Goal: Information Seeking & Learning: Learn about a topic

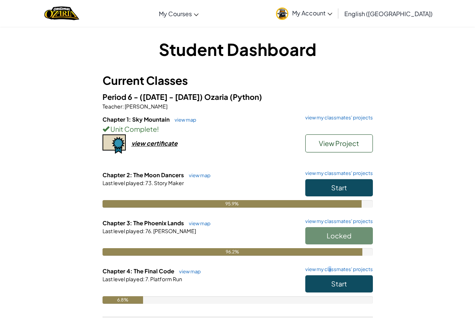
click at [331, 273] on h6 "Chapter 4: The Final Code view map view my classmates' projects" at bounding box center [238, 271] width 270 height 8
click at [342, 275] on button "Start" at bounding box center [339, 283] width 68 height 17
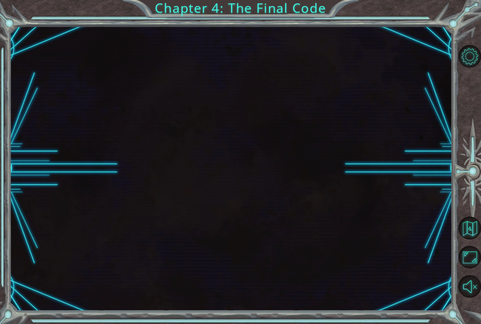
click at [338, 275] on div at bounding box center [231, 168] width 442 height 285
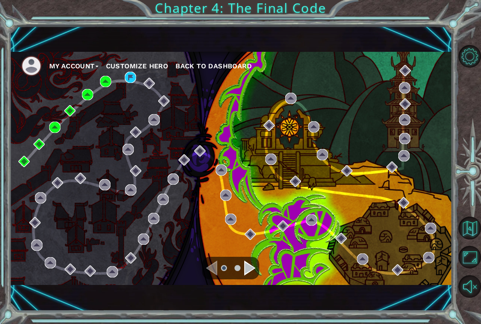
click at [128, 85] on div "My Account Customize Hero Back to Dashboard" at bounding box center [231, 168] width 442 height 233
click at [129, 84] on div "My Account Customize Hero Back to Dashboard" at bounding box center [231, 168] width 442 height 233
click at [127, 78] on img at bounding box center [130, 77] width 11 height 11
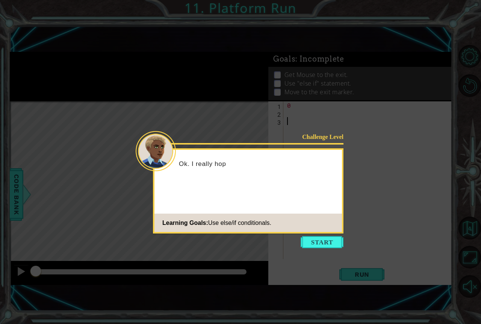
click at [316, 250] on icon at bounding box center [240, 162] width 481 height 324
click at [312, 247] on button "Start" at bounding box center [321, 242] width 43 height 12
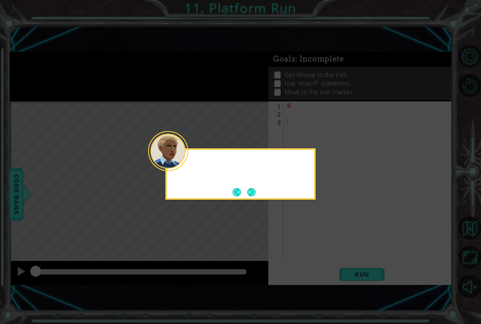
click at [306, 241] on icon at bounding box center [240, 162] width 481 height 324
click at [250, 189] on button "Next" at bounding box center [251, 192] width 9 height 9
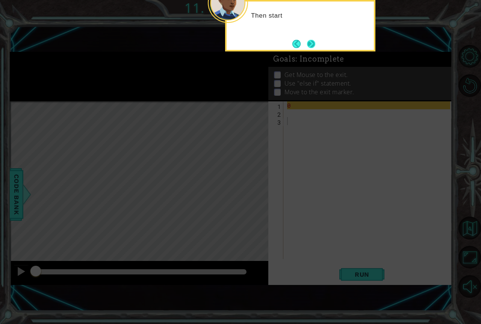
click at [309, 43] on button "Next" at bounding box center [311, 44] width 8 height 8
click at [308, 44] on button "Next" at bounding box center [311, 44] width 8 height 8
click at [308, 44] on div "1 ההההההההההההההההההההההההההההההההההההההההההההההההההההההההההההההההההההההההההההה…" at bounding box center [231, 168] width 442 height 285
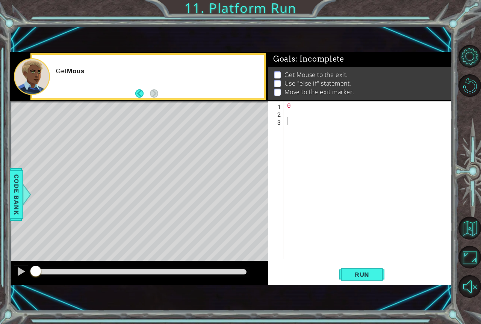
click at [293, 112] on div "0" at bounding box center [369, 188] width 168 height 174
click at [301, 108] on div "0" at bounding box center [369, 188] width 168 height 174
type textarea "0"
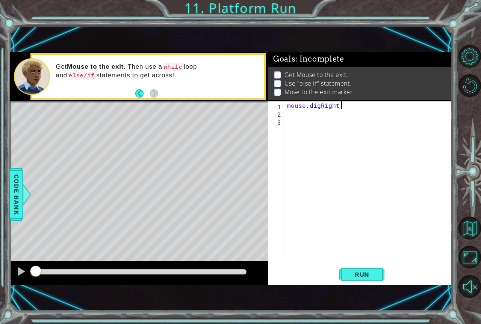
type textarea "mouse.digRight()"
type textarea "mouse.moveRight(2)"
type textarea "mouse.digRight()"
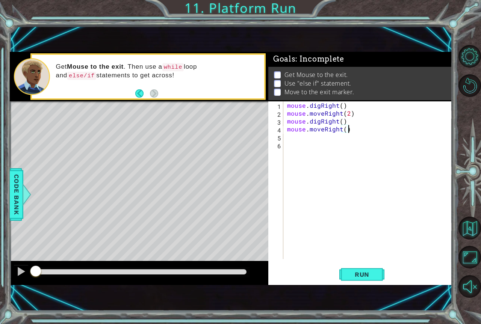
type textarea "mouse.moveRight(2)"
click at [315, 136] on div "mouse . digRight ( ) mouse . moveRight ( 2 ) mouse . digRight ( ) mouse . moveR…" at bounding box center [369, 188] width 168 height 174
click at [473, 205] on div at bounding box center [470, 171] width 22 height 84
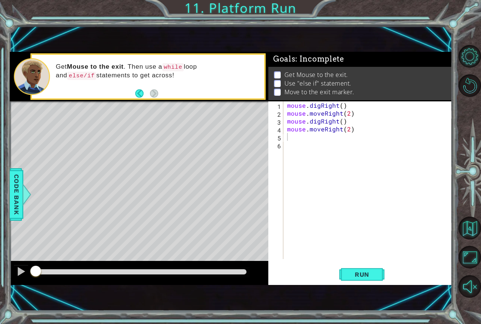
click at [472, 213] on div at bounding box center [470, 171] width 22 height 84
click at [473, 218] on button "Back to Map" at bounding box center [469, 228] width 23 height 23
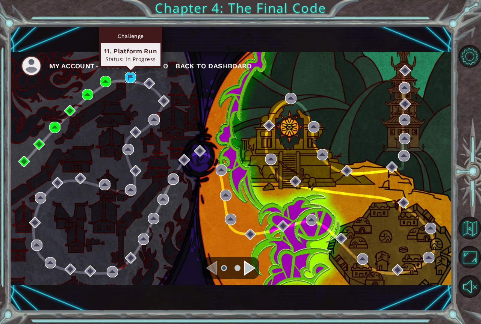
click at [128, 79] on img at bounding box center [130, 77] width 11 height 11
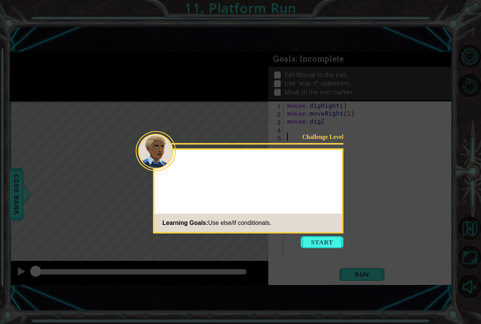
click at [368, 274] on icon at bounding box center [240, 162] width 481 height 324
click at [325, 242] on button "Start" at bounding box center [321, 242] width 43 height 12
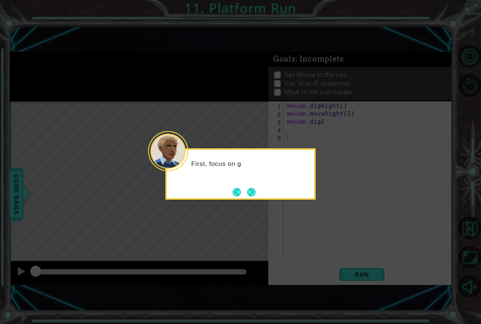
click at [247, 195] on button "Next" at bounding box center [251, 192] width 9 height 9
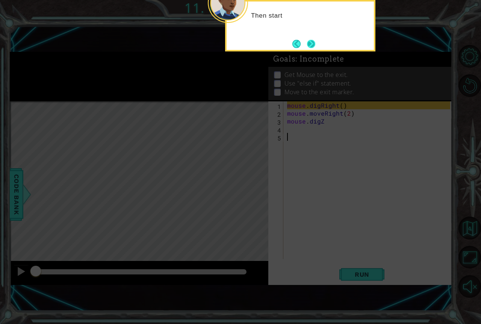
click at [313, 48] on button "Next" at bounding box center [311, 44] width 8 height 8
click at [315, 48] on div "Fina" at bounding box center [300, 25] width 150 height 51
click at [315, 45] on button "Next" at bounding box center [311, 44] width 8 height 8
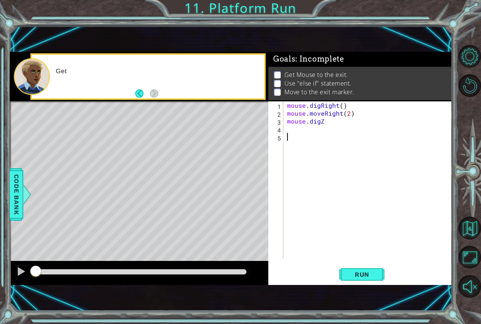
click at [351, 134] on div "mouse . digRight ( ) mouse . moveRight ( 2 ) mouse . digZ" at bounding box center [369, 188] width 168 height 174
click at [335, 124] on div "mouse . digRight ( ) mouse . moveRight ( 2 ) mouse . digZ" at bounding box center [369, 188] width 168 height 174
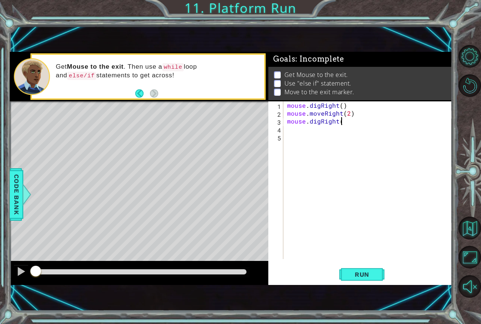
type textarea "mouse.digRight()"
type textarea "m"
type textarea "mouse.moveRight(2)"
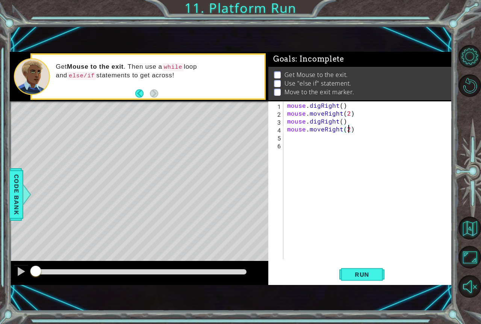
click at [325, 149] on div "mouse . digRight ( ) mouse . moveRight ( 2 ) mouse . digRight ( ) mouse . moveR…" at bounding box center [369, 188] width 168 height 174
click at [325, 145] on div "mouse . digRight ( ) mouse . moveRight ( 2 ) mouse . digRight ( ) mouse . moveR…" at bounding box center [369, 188] width 168 height 174
click at [322, 137] on div "mouse . digRight ( ) mouse . moveRight ( 2 ) mouse . digRight ( ) mouse . moveR…" at bounding box center [369, 188] width 168 height 174
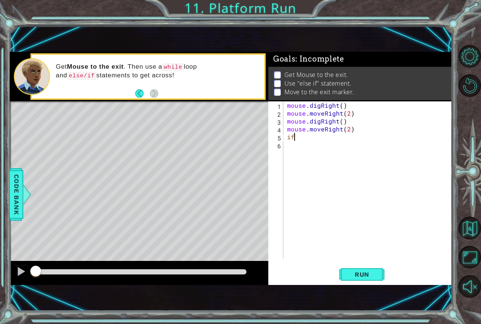
type textarea "i"
